Goal: Task Accomplishment & Management: Manage account settings

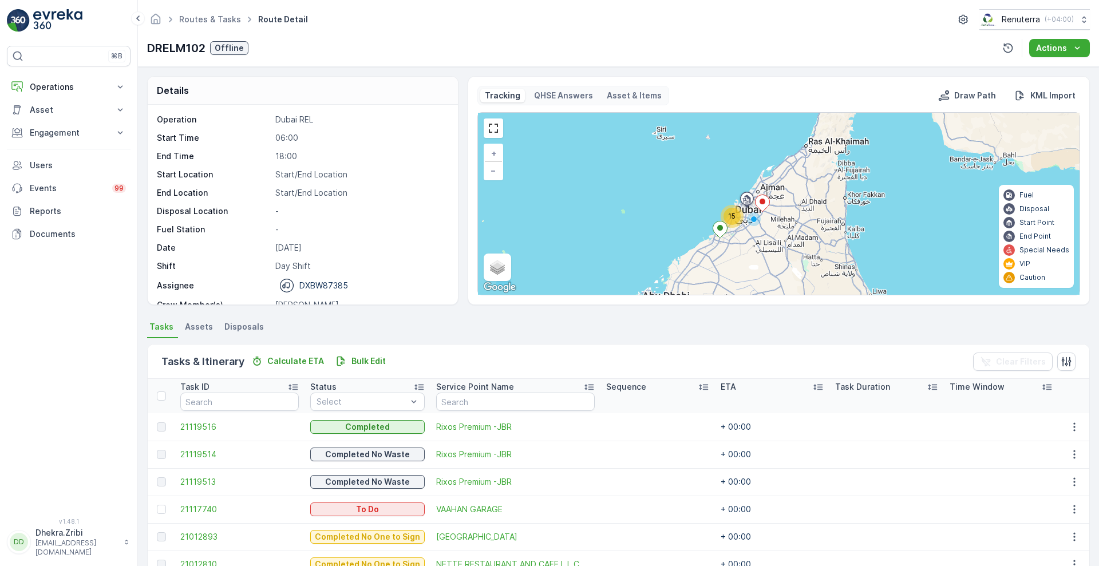
scroll to position [171, 0]
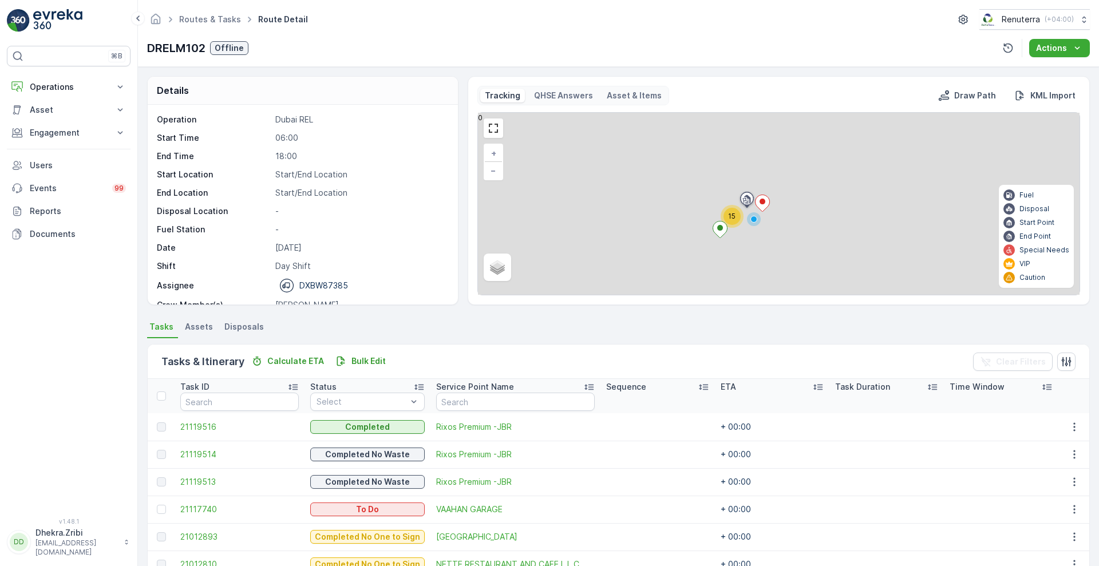
scroll to position [171, 0]
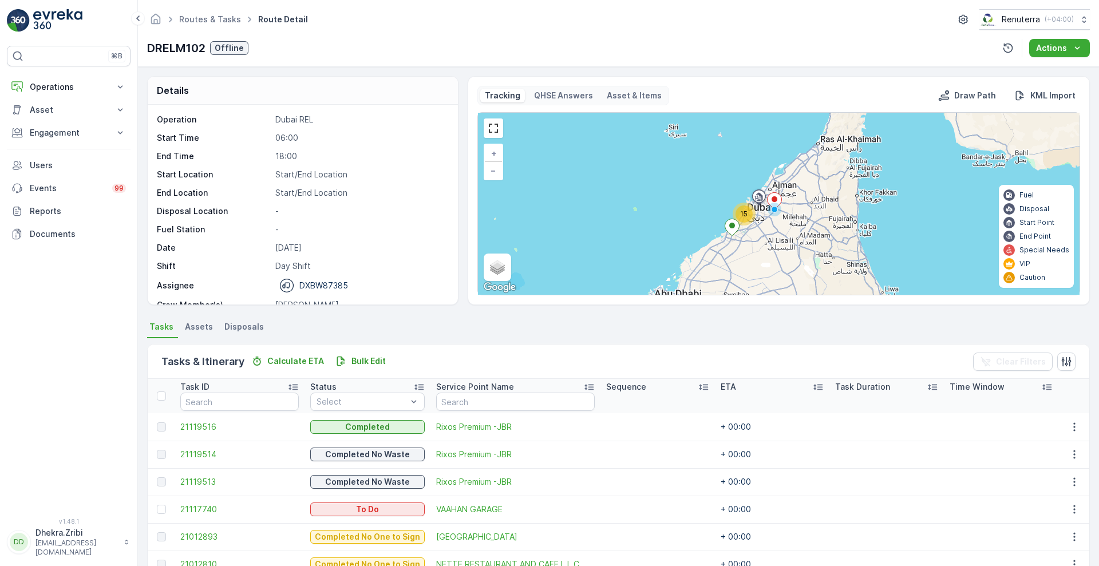
drag, startPoint x: 744, startPoint y: 231, endPoint x: 756, endPoint y: 230, distance: 11.5
click at [756, 230] on div "15 + − Satellite Roadmap Terrain Hybrid Leaflet Keyboard shortcuts Map Data Map…" at bounding box center [779, 204] width 602 height 182
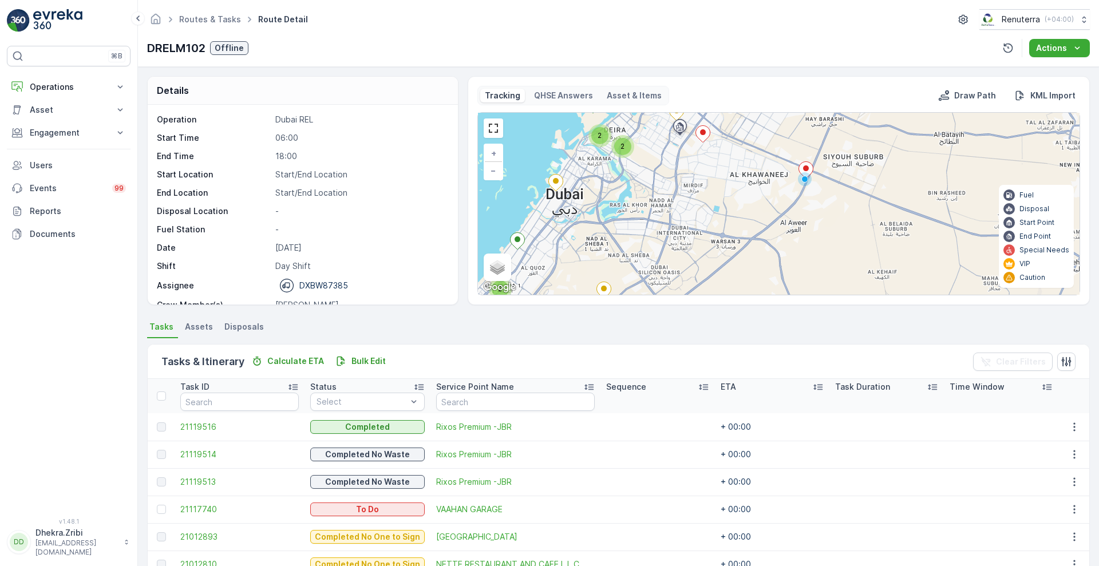
drag, startPoint x: 846, startPoint y: 170, endPoint x: 749, endPoint y: 278, distance: 144.8
click at [749, 278] on div "3 2 2 2 + − Satellite Roadmap Terrain Hybrid Leaflet Keyboard shortcuts Map Dat…" at bounding box center [779, 204] width 602 height 182
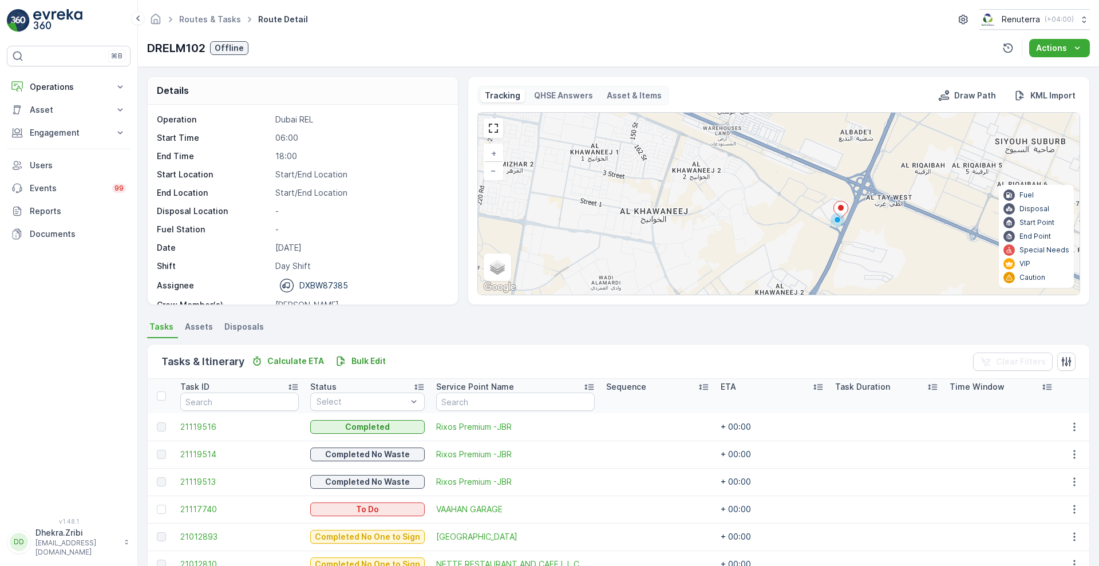
drag, startPoint x: 843, startPoint y: 171, endPoint x: 750, endPoint y: 276, distance: 140.4
click at [750, 276] on div "3 + − Satellite Roadmap Terrain Hybrid Leaflet Keyboard shortcuts Map Data Map …" at bounding box center [779, 204] width 602 height 182
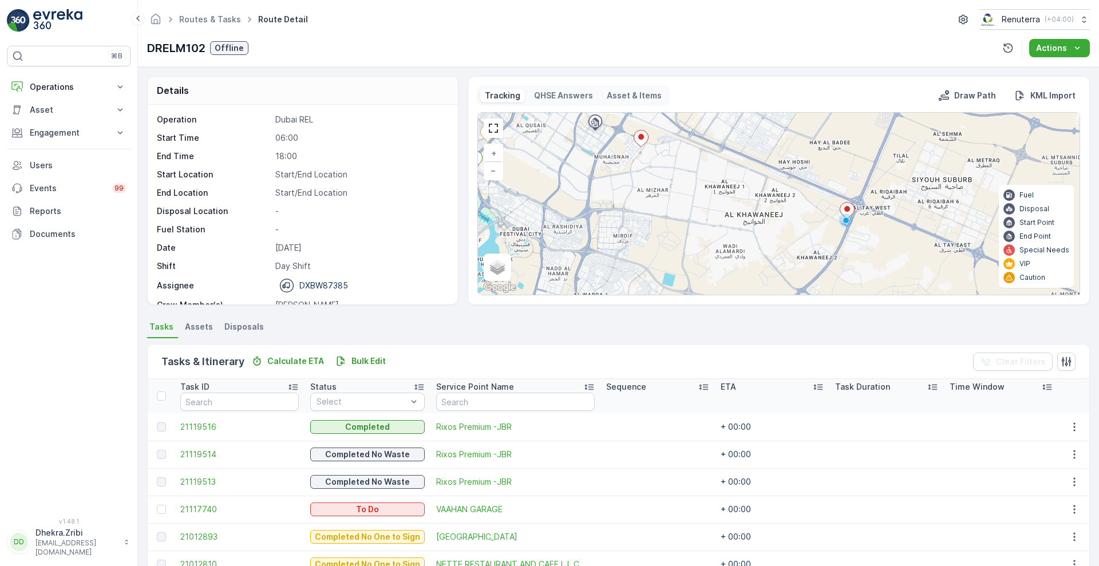
click at [832, 224] on div "3 2 + − Satellite Roadmap Terrain Hybrid Leaflet Keyboard shortcuts Map Data Ma…" at bounding box center [779, 204] width 602 height 182
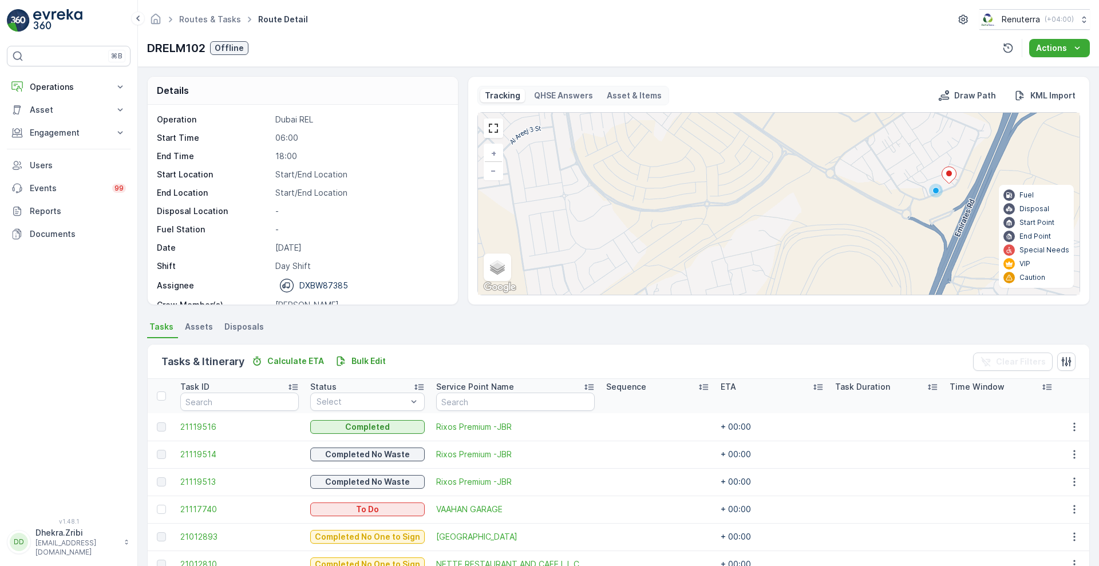
click at [947, 172] on ellipse at bounding box center [949, 174] width 6 height 6
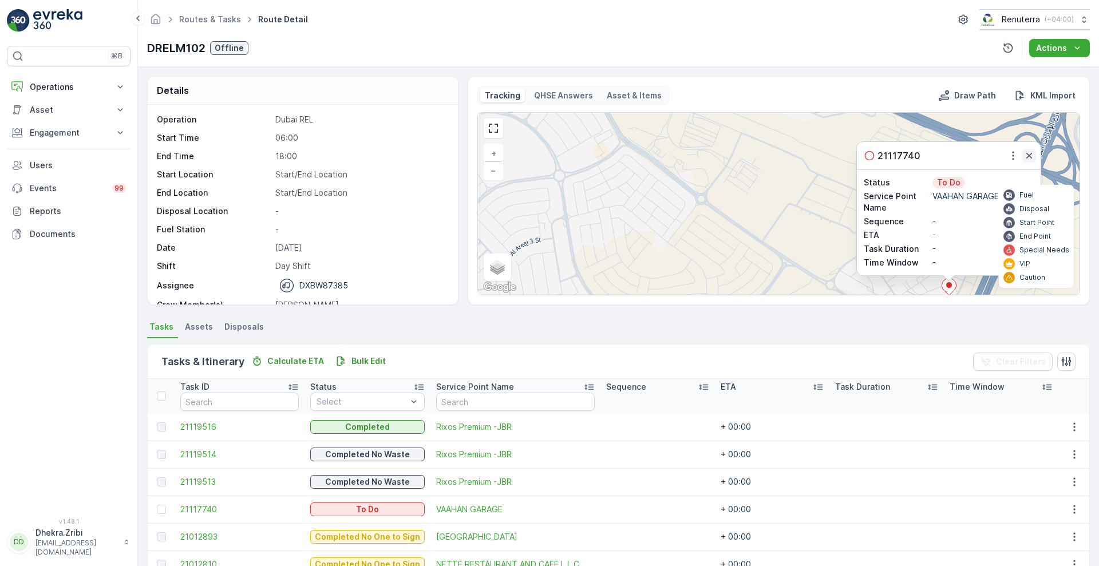
click at [1026, 151] on icon "button" at bounding box center [1029, 155] width 11 height 11
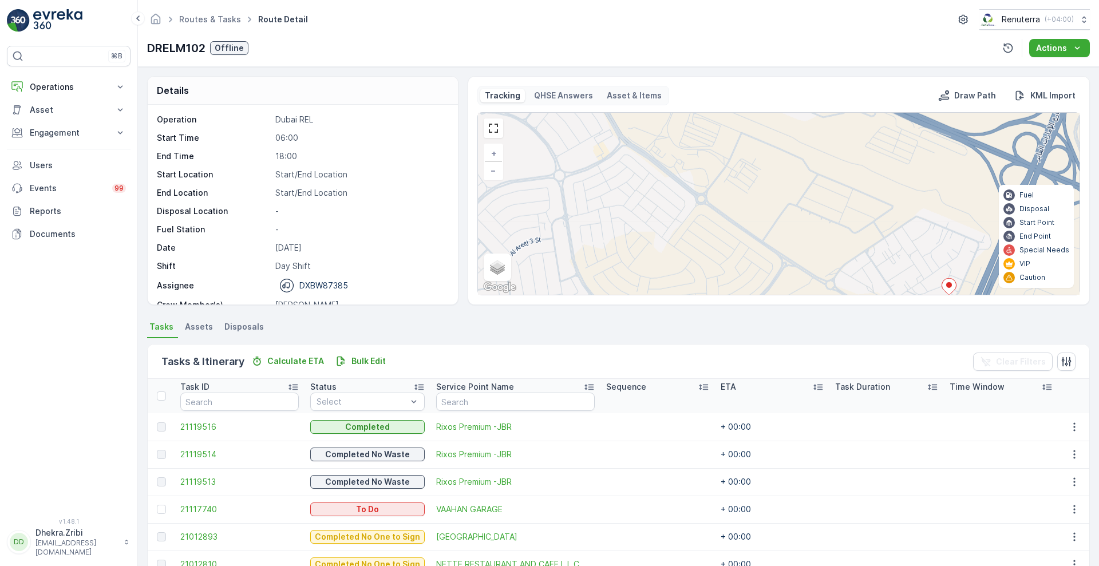
click at [952, 287] on icon at bounding box center [949, 286] width 14 height 17
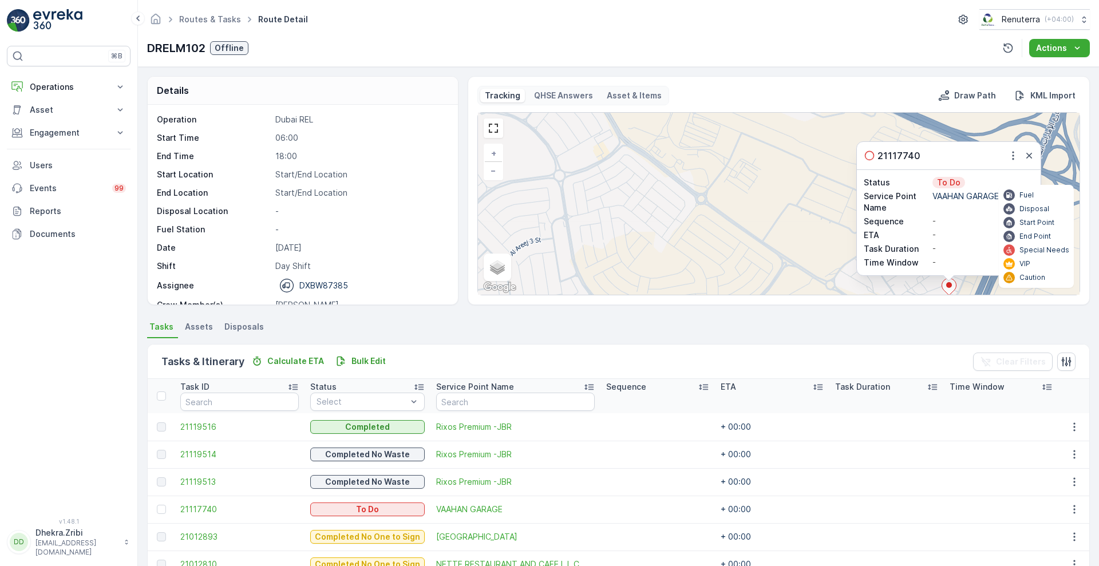
click at [952, 287] on icon at bounding box center [949, 286] width 14 height 17
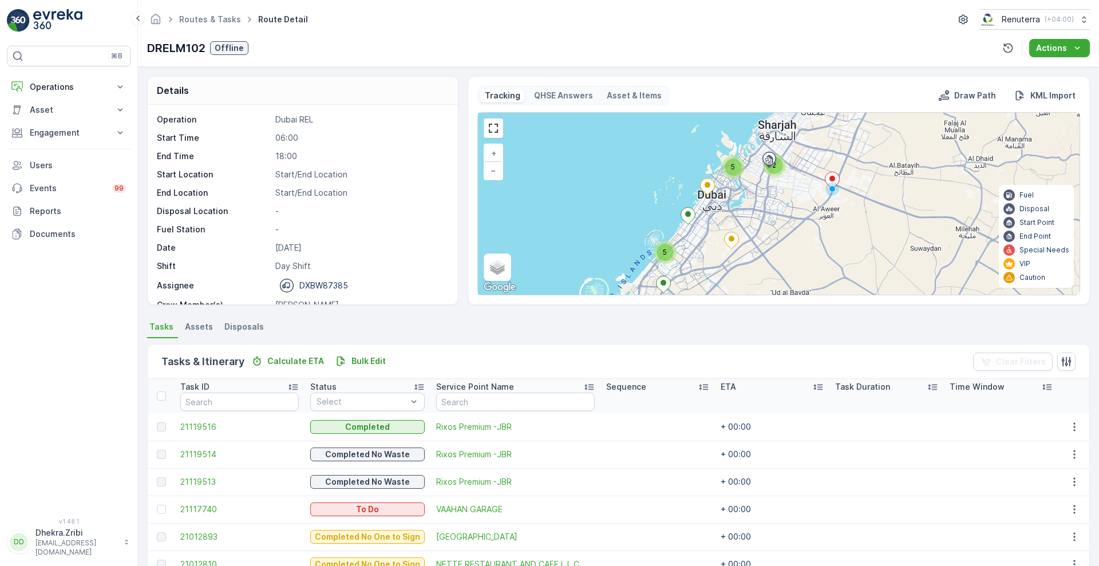
drag, startPoint x: 677, startPoint y: 231, endPoint x: 785, endPoint y: 214, distance: 110.1
click at [785, 214] on div "2 5 5 + − Satellite Roadmap Terrain Hybrid Leaflet Keyboard shortcuts Map Data …" at bounding box center [779, 204] width 602 height 182
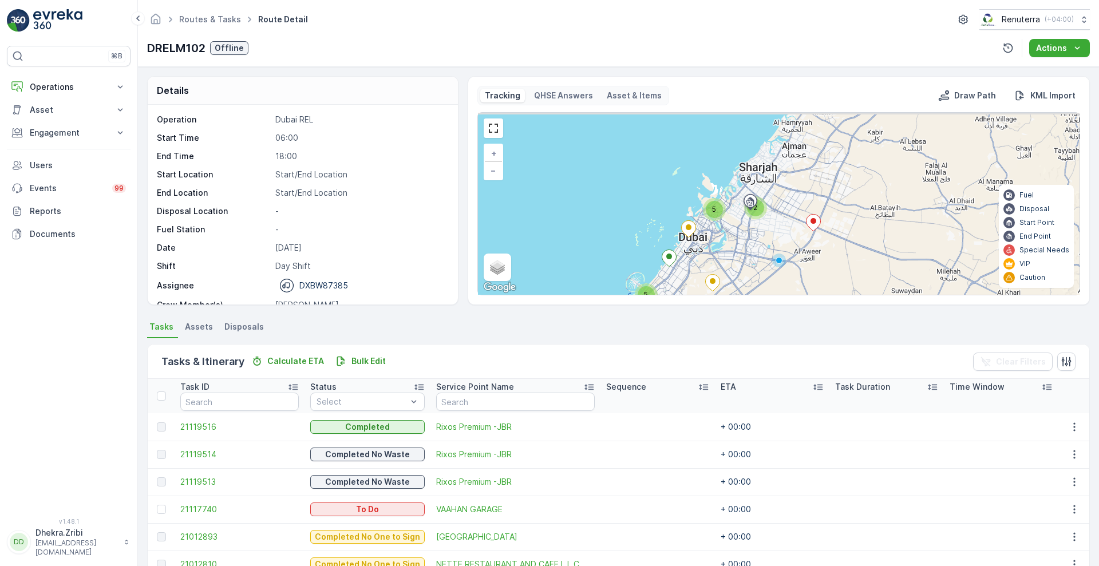
drag, startPoint x: 765, startPoint y: 208, endPoint x: 745, endPoint y: 252, distance: 48.4
click at [745, 252] on div "2 5 5 + − Satellite Roadmap Terrain Hybrid Leaflet Keyboard shortcuts Map Data …" at bounding box center [779, 204] width 602 height 182
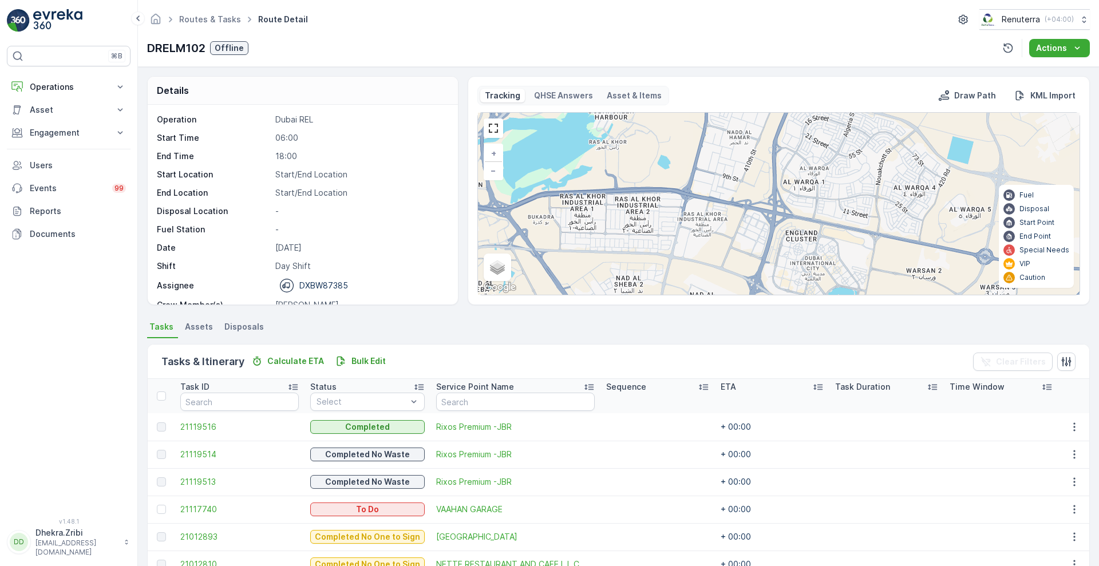
drag, startPoint x: 757, startPoint y: 163, endPoint x: 788, endPoint y: 30, distance: 135.8
click at [788, 30] on div "Routes & Tasks Route Detail Renuterra ( +04:00 ) DRELM102 Offline Actions Detai…" at bounding box center [618, 283] width 961 height 566
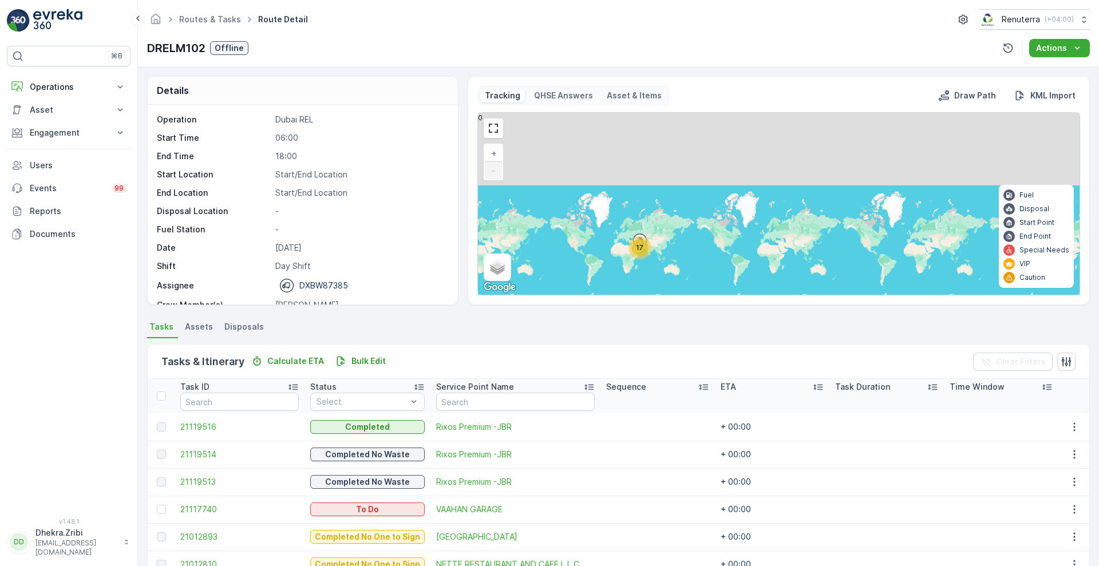
click at [652, 238] on div "17 + − Satellite Roadmap Terrain Hybrid Leaflet Keyboard shortcuts Map Data Map…" at bounding box center [779, 204] width 602 height 182
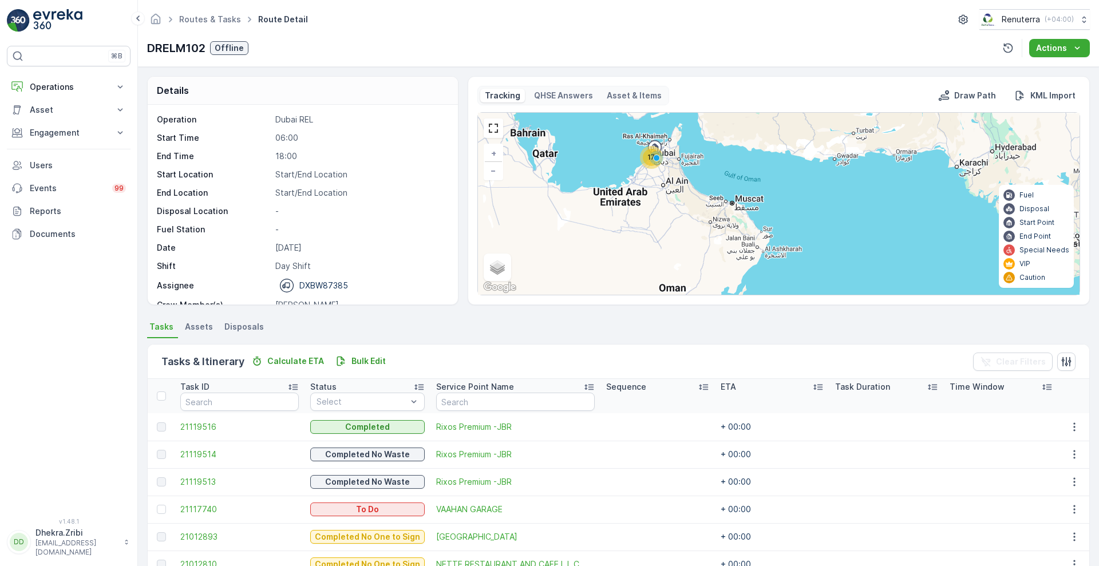
click at [426, 139] on p "06:00" at bounding box center [360, 137] width 171 height 11
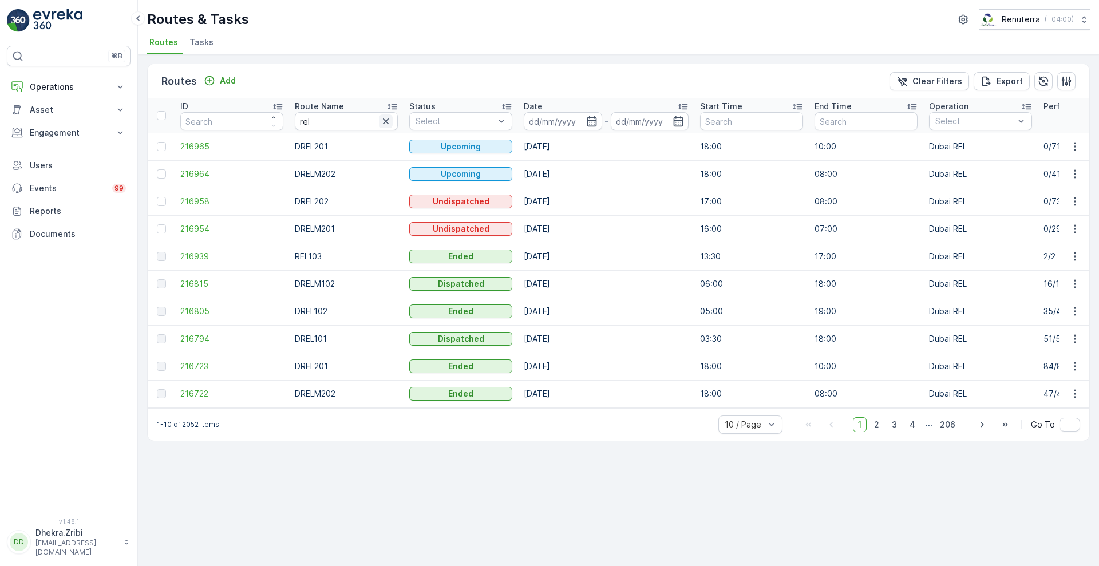
click at [385, 116] on icon "button" at bounding box center [385, 121] width 11 height 11
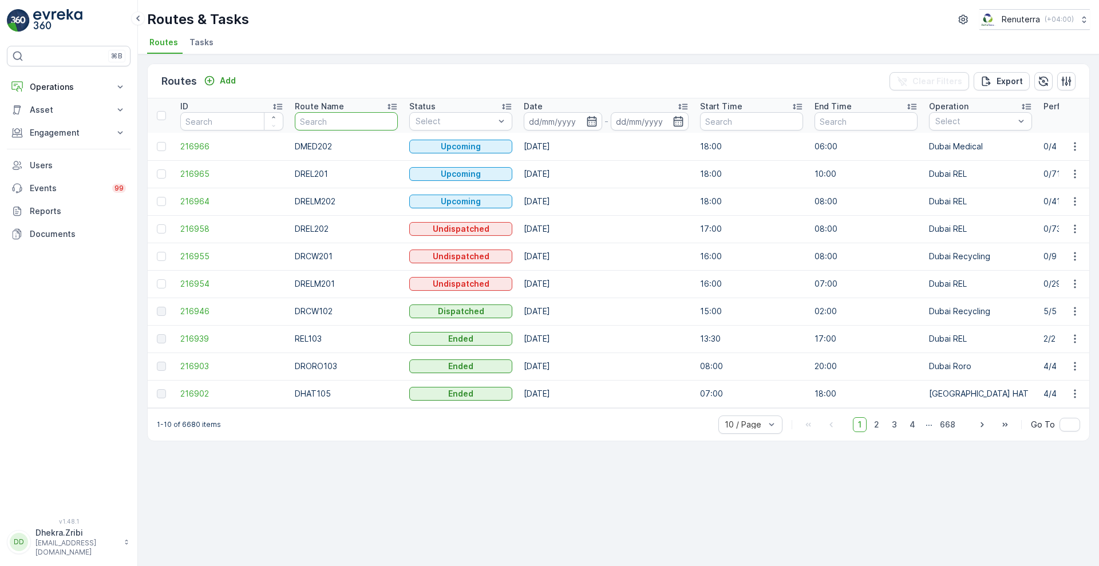
click at [334, 128] on input "text" at bounding box center [346, 121] width 103 height 18
type input "khaw"
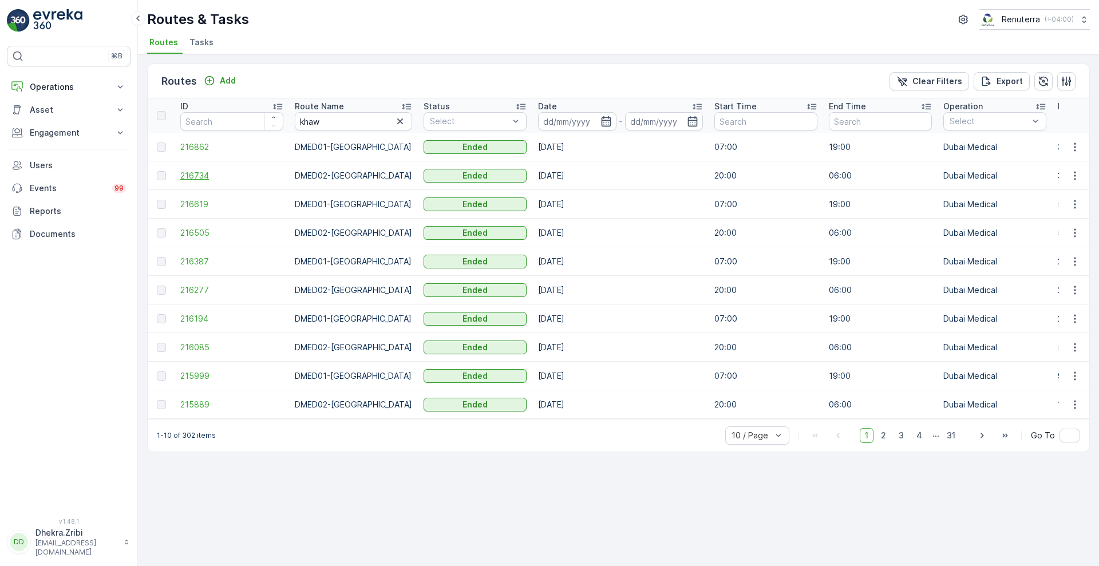
click at [197, 179] on span "216734" at bounding box center [231, 175] width 103 height 11
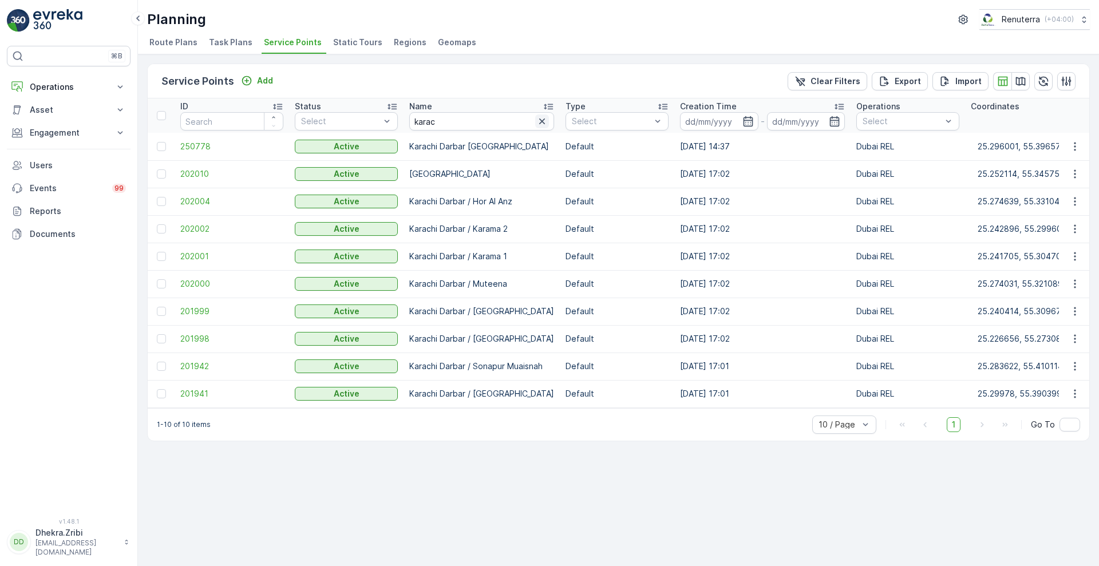
click at [536, 125] on icon "button" at bounding box center [541, 121] width 11 height 11
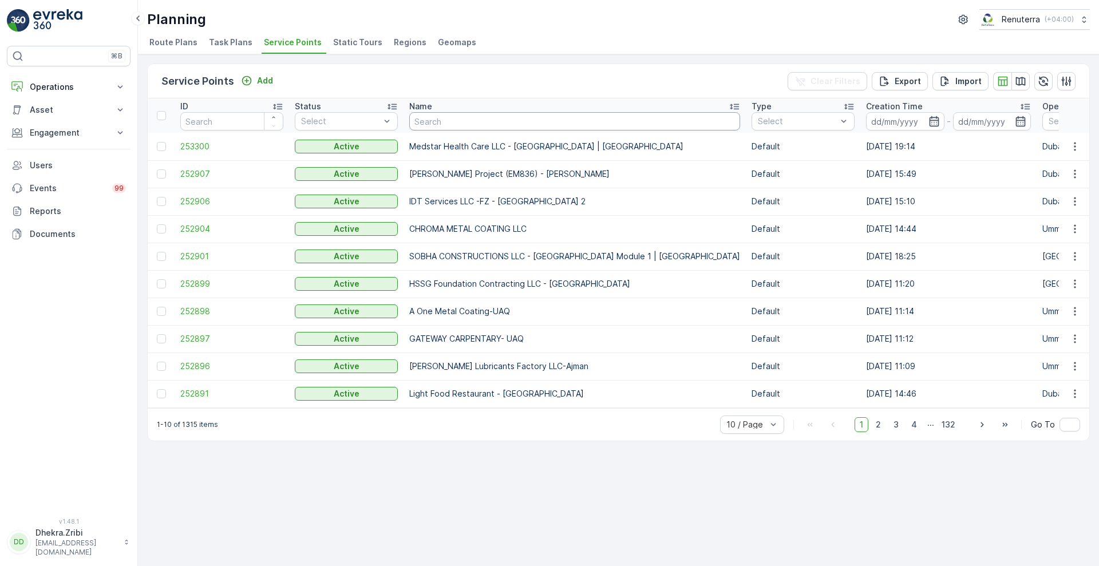
click at [461, 124] on input "text" at bounding box center [574, 121] width 331 height 18
type input "salamul"
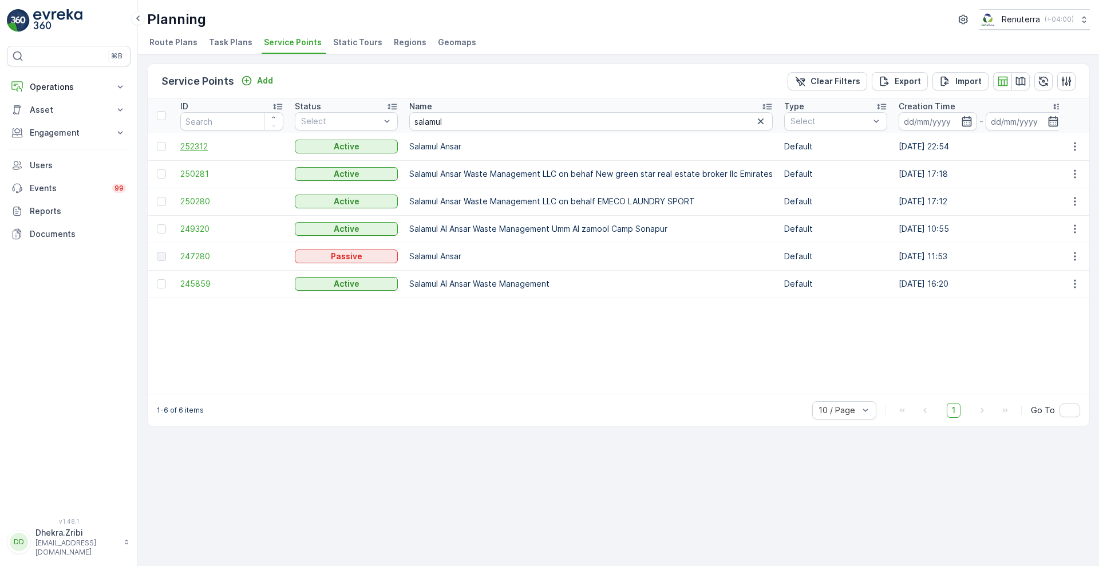
click at [196, 147] on span "252312" at bounding box center [231, 146] width 103 height 11
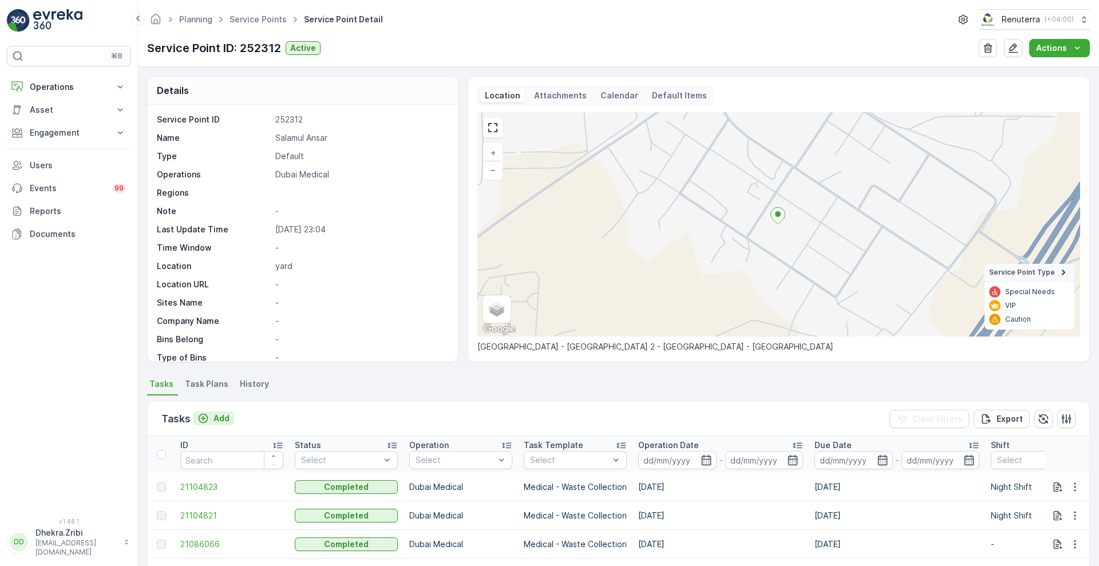
click at [223, 413] on p "Add" at bounding box center [222, 418] width 16 height 11
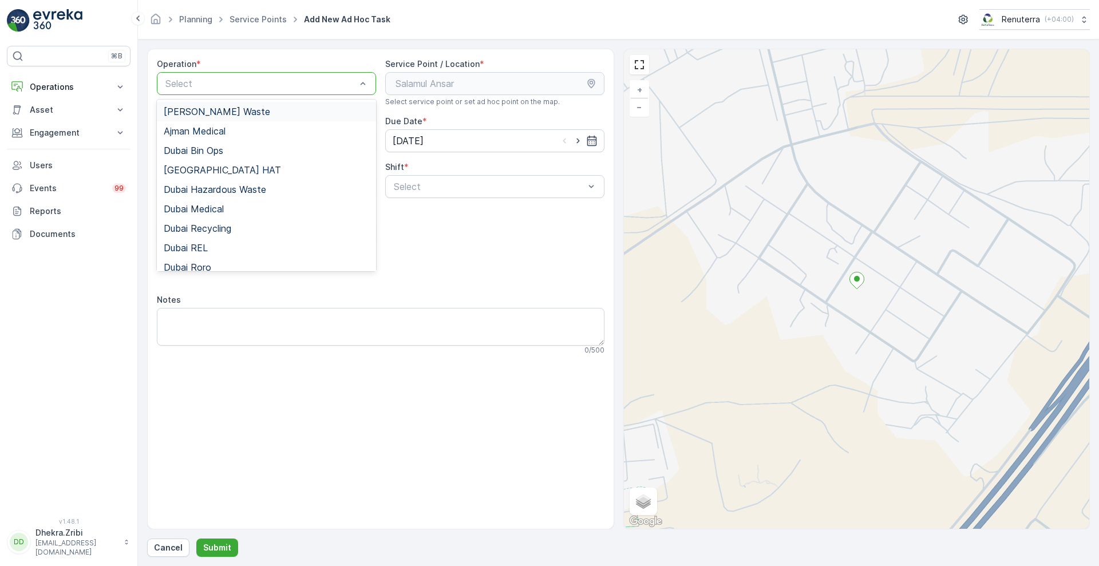
click at [297, 88] on div at bounding box center [260, 83] width 193 height 10
click at [224, 213] on span "Dubai Medical" at bounding box center [194, 209] width 60 height 10
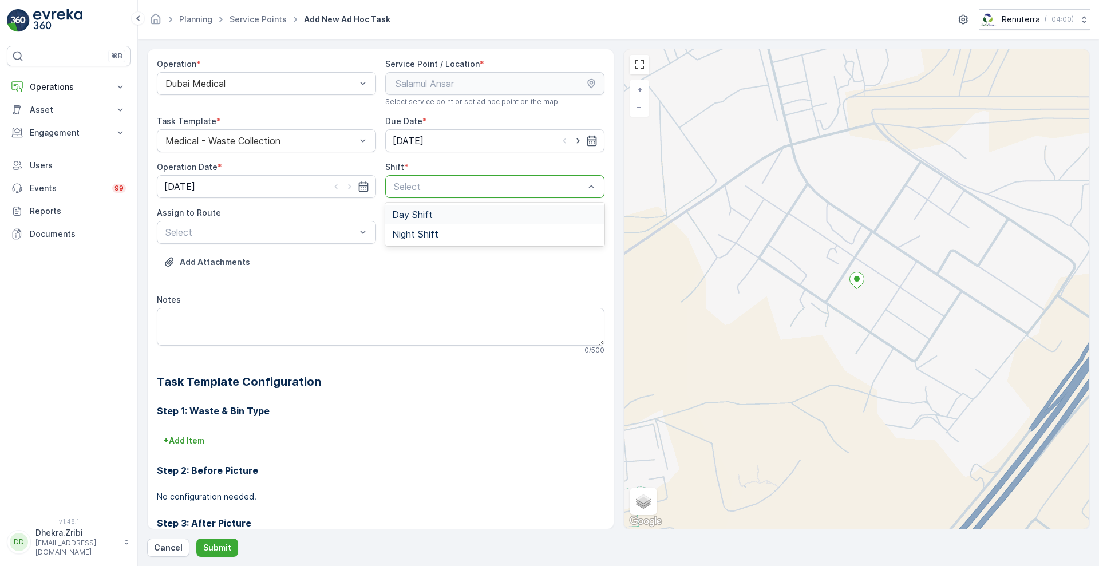
click at [459, 178] on div "Select" at bounding box center [494, 186] width 219 height 23
click at [413, 234] on span "Night Shift" at bounding box center [415, 234] width 46 height 10
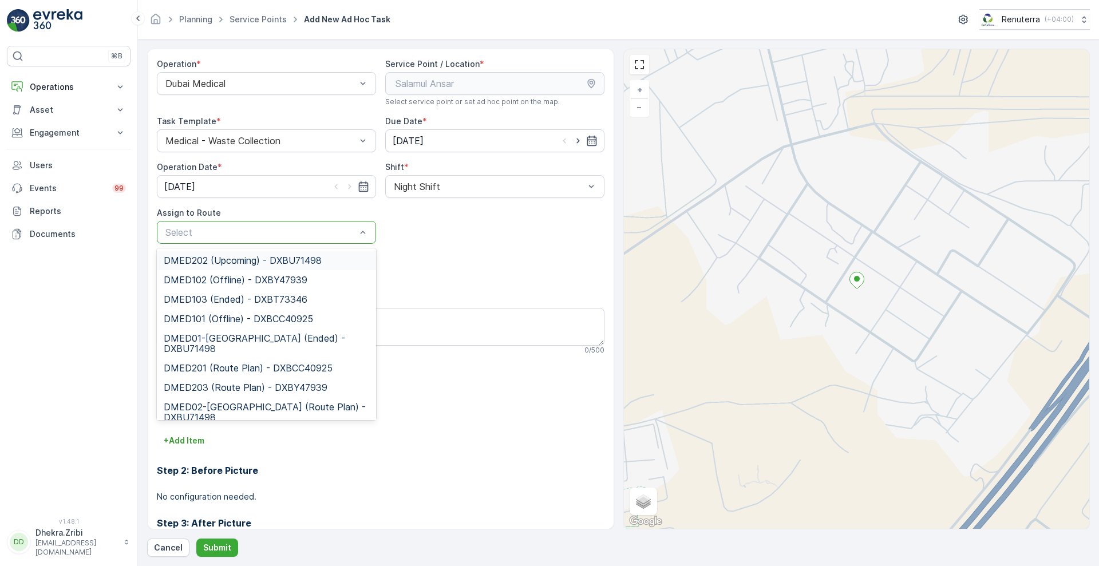
click at [327, 236] on div at bounding box center [260, 232] width 193 height 10
click at [244, 406] on span "DMED02-Khawaneej Yard (Route Plan) - DXBU71498" at bounding box center [267, 412] width 206 height 21
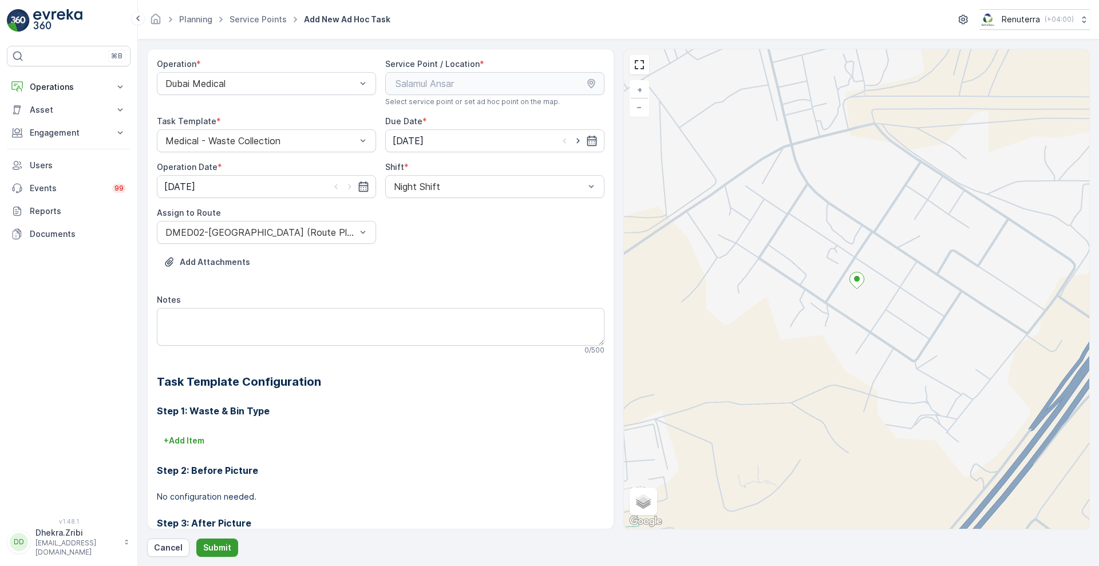
click at [219, 543] on p "Submit" at bounding box center [217, 547] width 28 height 11
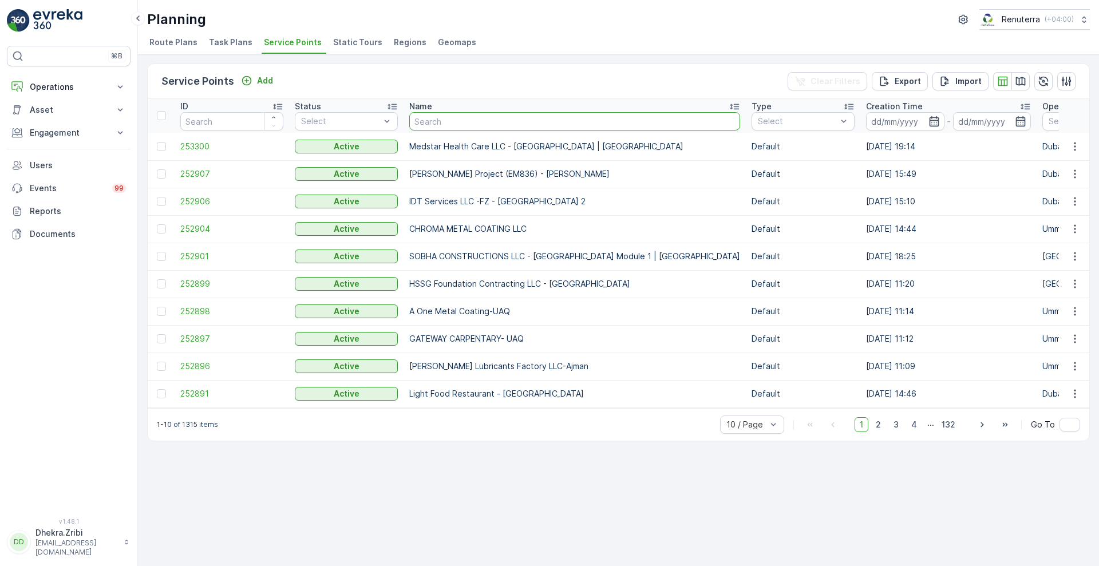
click at [487, 118] on input "text" at bounding box center [574, 121] width 331 height 18
type input "sala"
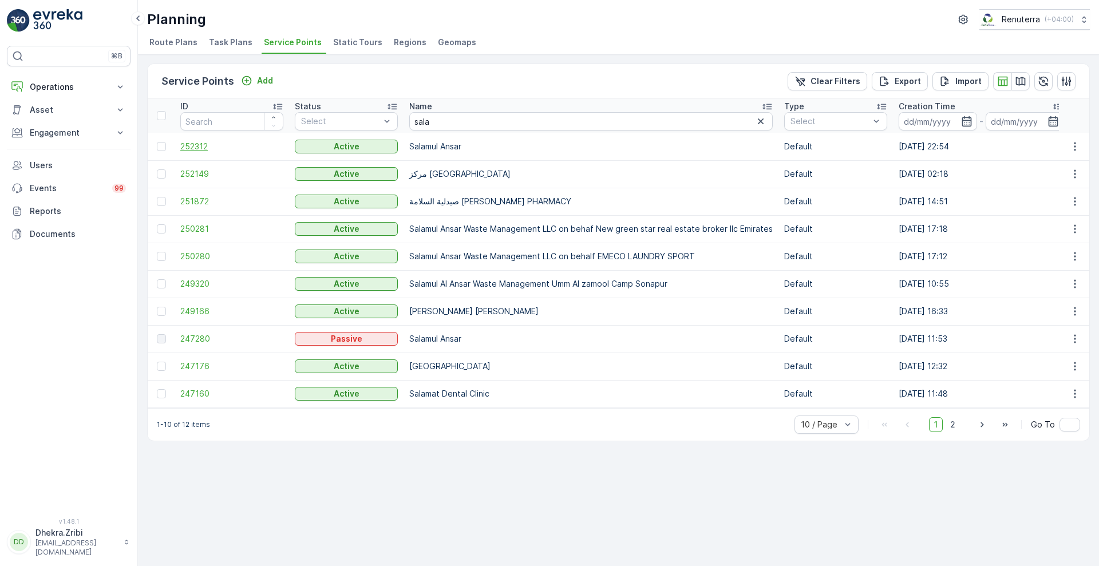
click at [187, 143] on span "252312" at bounding box center [231, 146] width 103 height 11
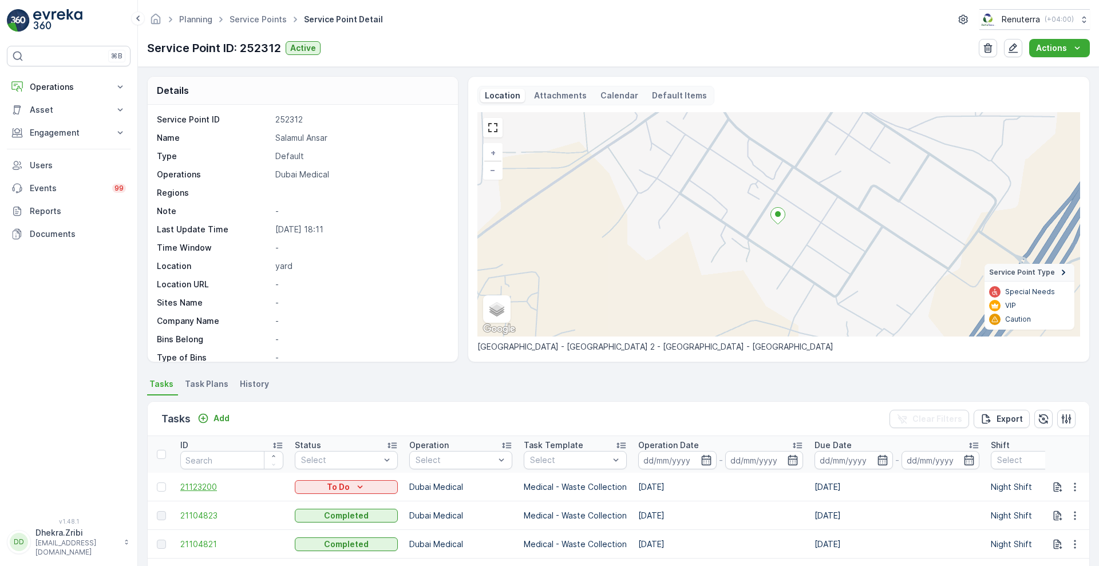
click at [206, 488] on span "21123200" at bounding box center [231, 486] width 103 height 11
click at [1072, 485] on icon "button" at bounding box center [1074, 486] width 11 height 11
click at [1061, 431] on span "Change Route" at bounding box center [1046, 432] width 56 height 11
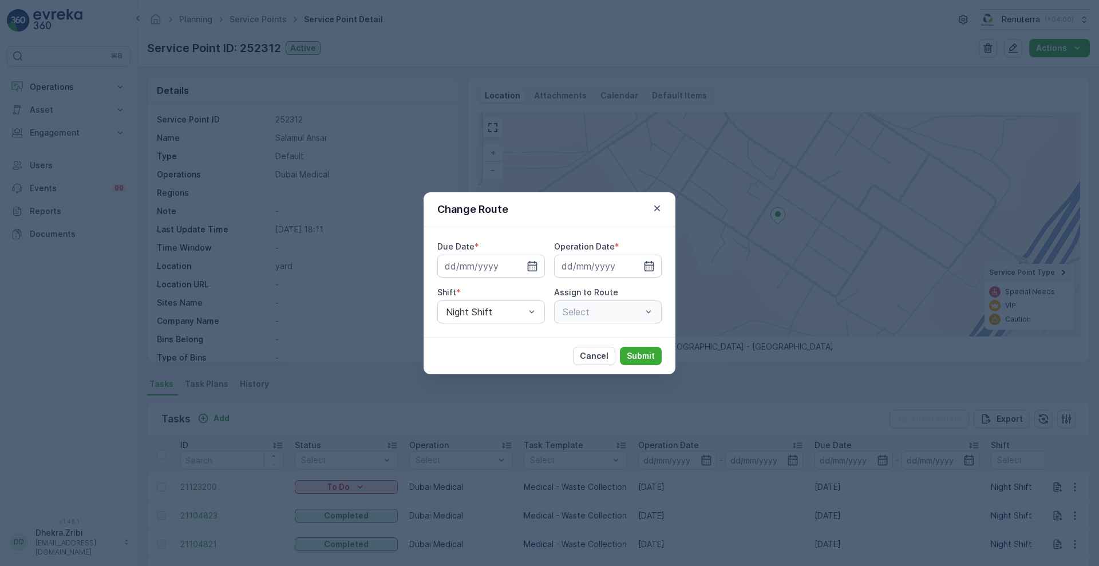
type input "[DATE]"
click at [518, 320] on div "Night Shift" at bounding box center [491, 312] width 108 height 23
click at [493, 343] on div "Day Shift" at bounding box center [491, 340] width 94 height 10
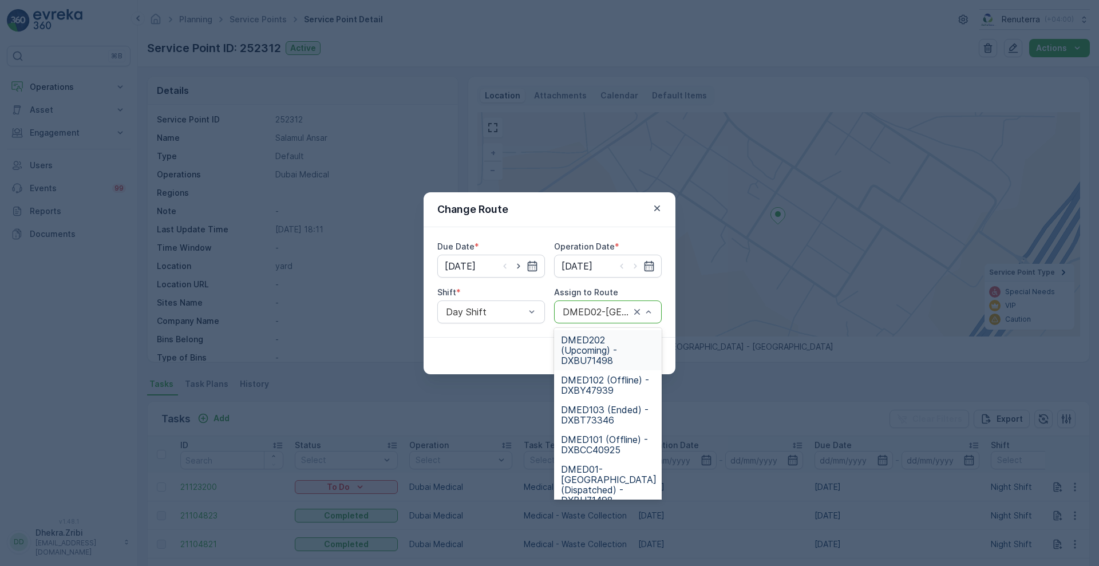
click at [592, 313] on div at bounding box center [597, 312] width 70 height 10
click at [588, 470] on span "DMED01-Khawaneej Yard (Dispatched) - DXBU71498" at bounding box center [609, 484] width 96 height 41
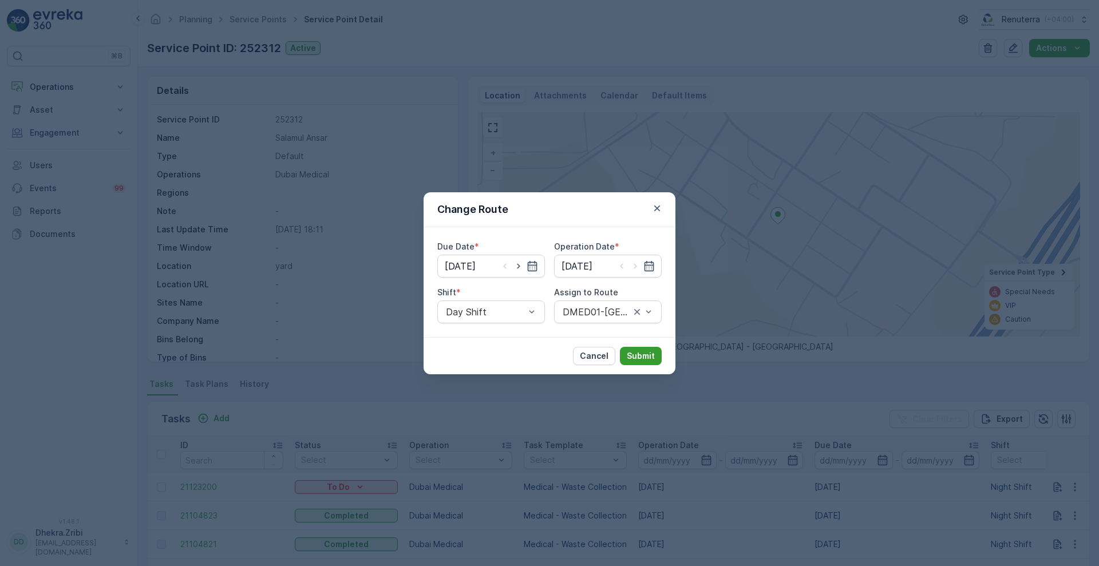
click at [634, 359] on p "Submit" at bounding box center [641, 355] width 28 height 11
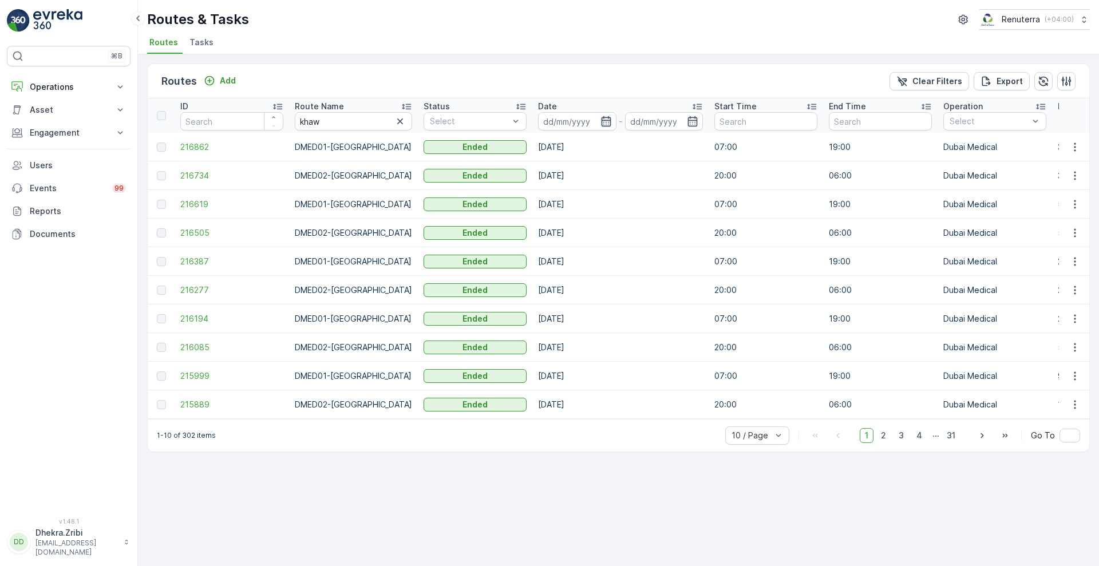
click at [601, 125] on icon "button" at bounding box center [606, 121] width 11 height 11
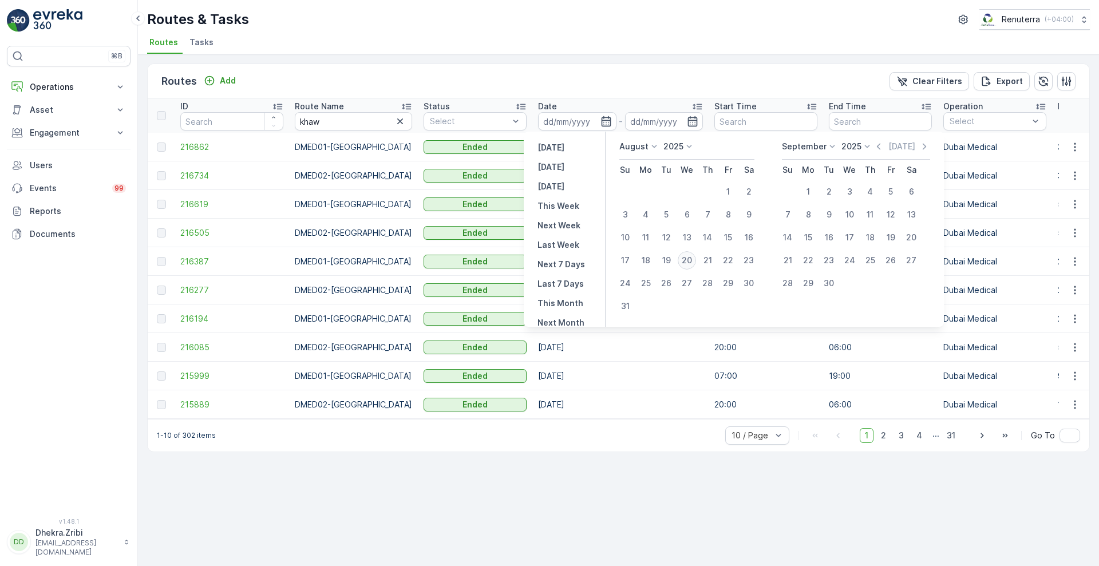
click at [688, 263] on div "20" at bounding box center [687, 260] width 18 height 18
type input "[DATE]"
click at [688, 263] on div "20" at bounding box center [687, 260] width 18 height 18
type input "[DATE]"
click at [598, 70] on div "Routes Add Clear Filters Export" at bounding box center [619, 81] width 942 height 34
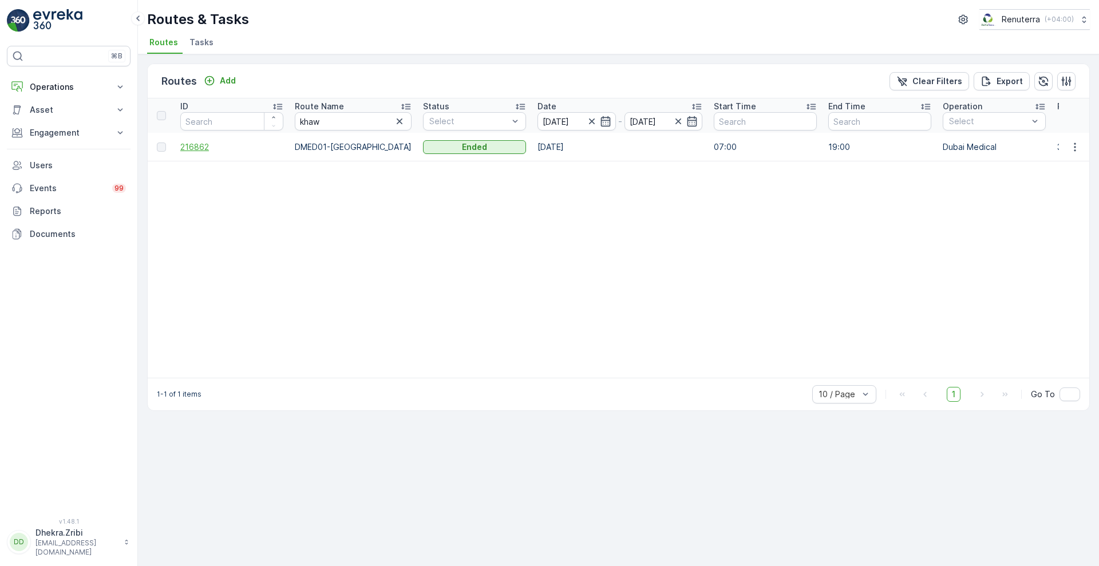
click at [202, 148] on span "216862" at bounding box center [231, 146] width 103 height 11
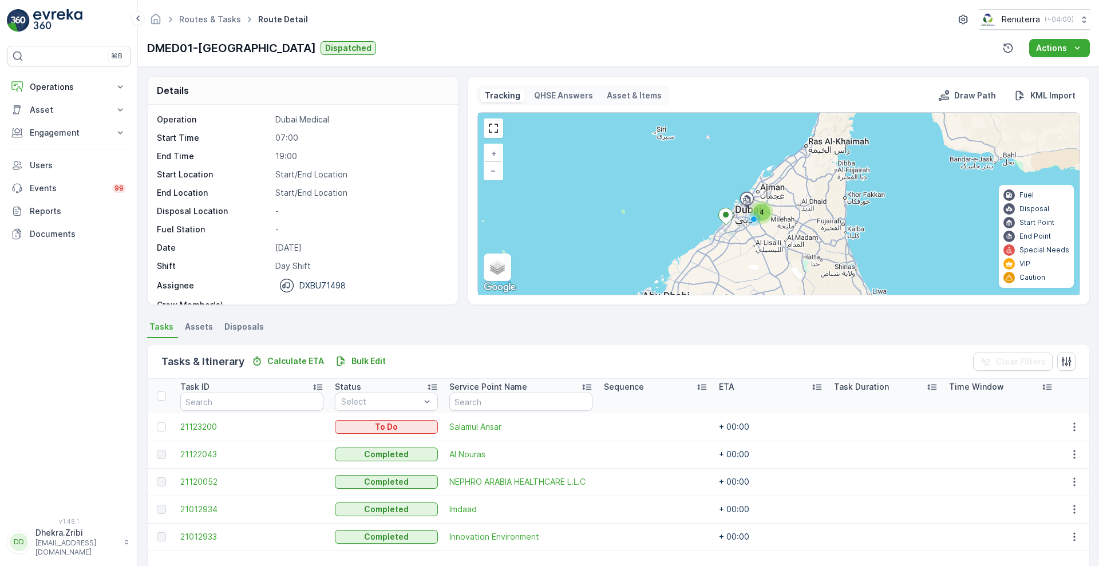
click at [1093, 503] on div "Details Operation Dubai Medical Start Time 07:00 End Time 19:00 Start Location …" at bounding box center [618, 316] width 961 height 499
click at [1084, 503] on td at bounding box center [1073, 509] width 31 height 27
